Goal: Information Seeking & Learning: Find specific fact

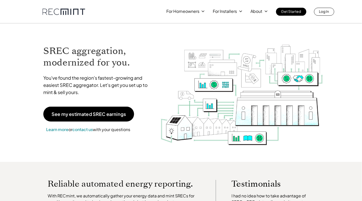
click at [216, 15] on div "For Homeowners For Installers About Get Started Log In" at bounding box center [250, 12] width 168 height 8
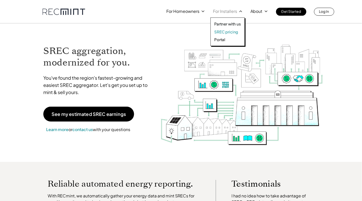
click at [224, 32] on p "SREC pricing" at bounding box center [226, 31] width 24 height 5
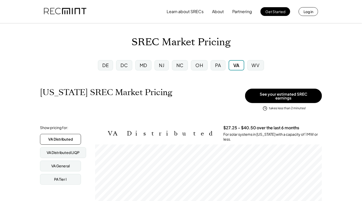
scroll to position [84, 227]
click at [145, 66] on div "MD" at bounding box center [143, 65] width 7 height 6
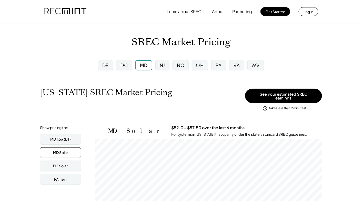
scroll to position [77, 0]
